Goal: Connect with others: Participate in discussion

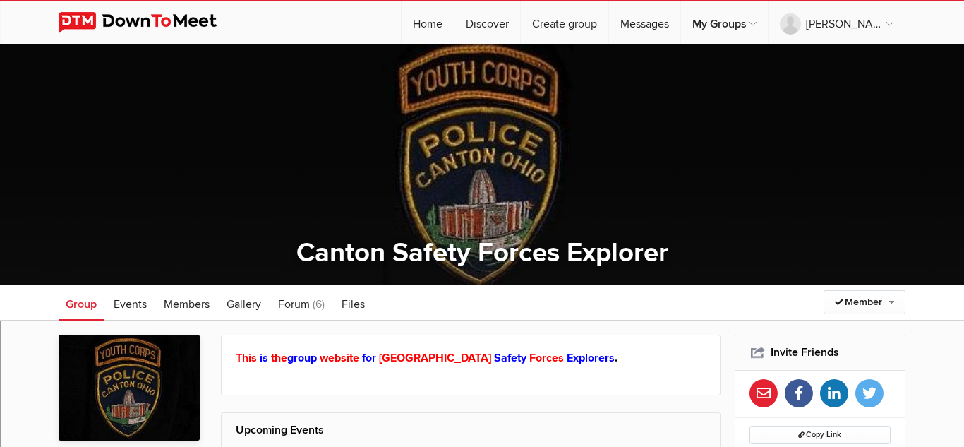
click at [102, 30] on img at bounding box center [149, 22] width 180 height 21
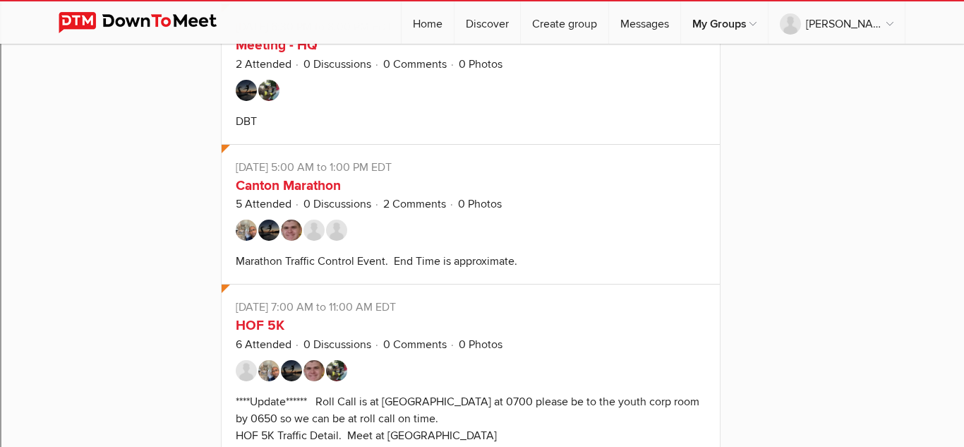
scroll to position [12352, 0]
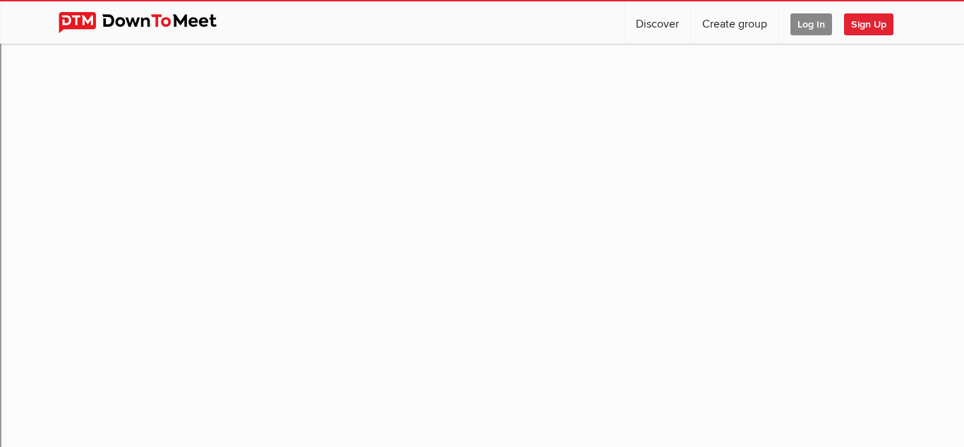
click at [825, 18] on span "Log In" at bounding box center [811, 24] width 42 height 22
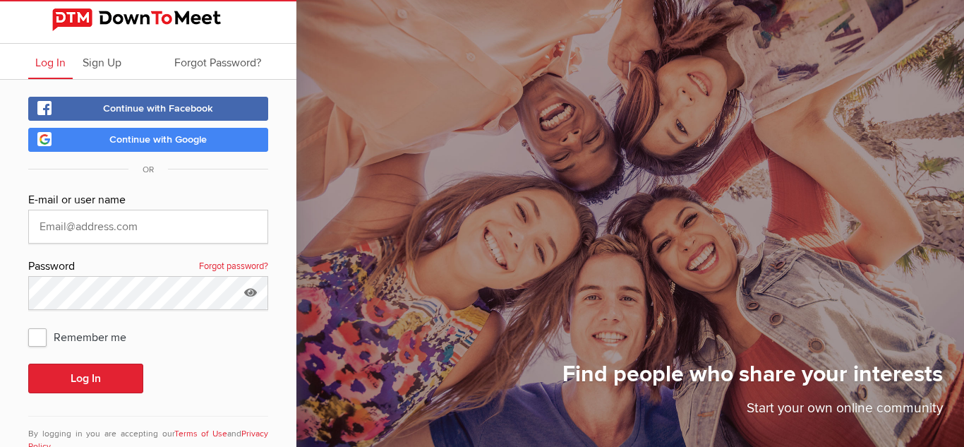
click at [128, 136] on span "Continue with Google" at bounding box center [157, 139] width 97 height 12
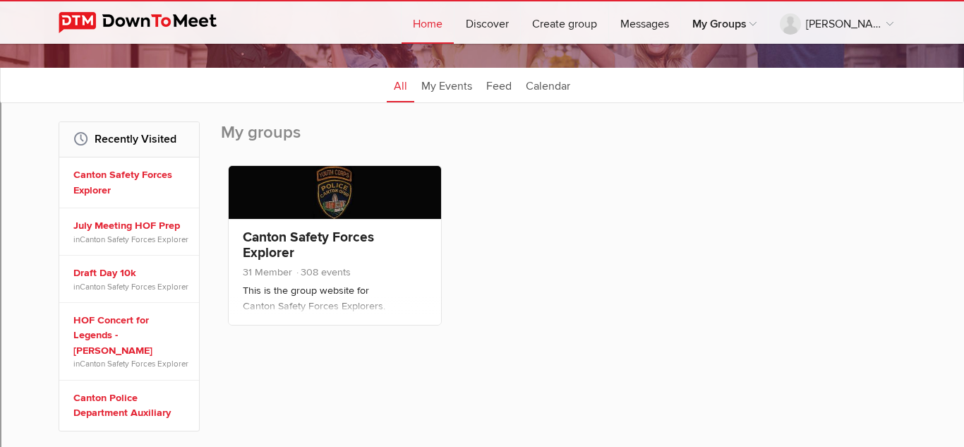
scroll to position [147, 0]
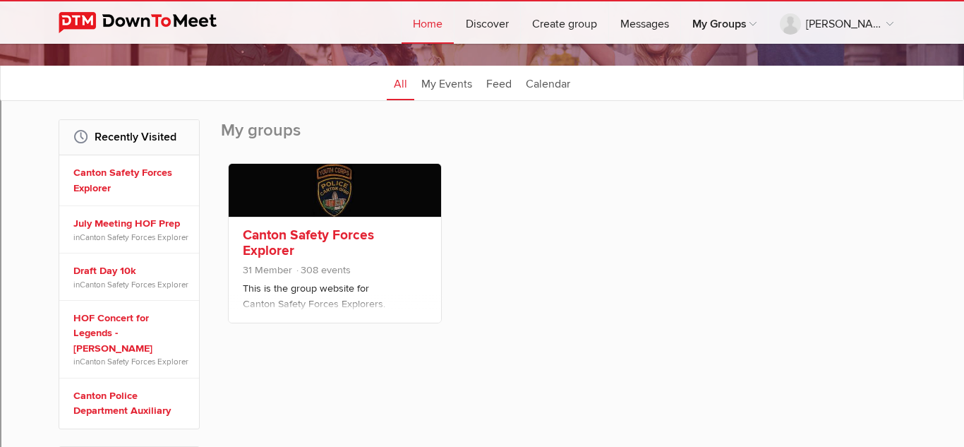
click at [370, 269] on span "31 Member 308 events" at bounding box center [335, 271] width 184 height 18
